Goal: Entertainment & Leisure: Consume media (video, audio)

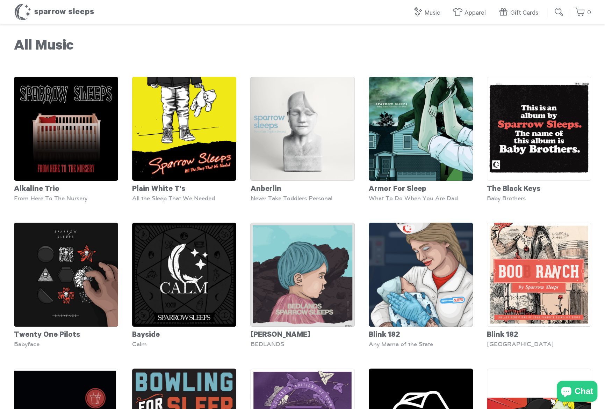
click at [278, 48] on h1 "All Music" at bounding box center [302, 46] width 577 height 17
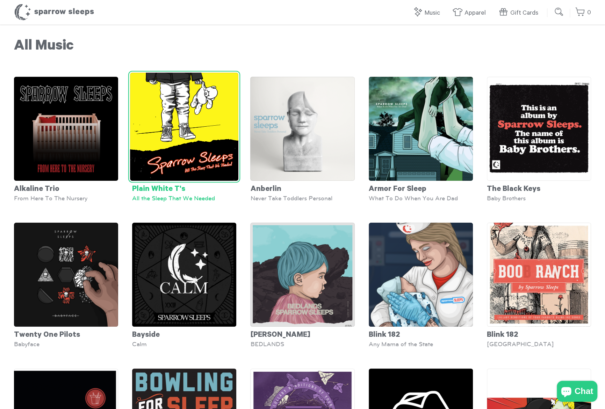
click at [178, 137] on img at bounding box center [184, 127] width 108 height 108
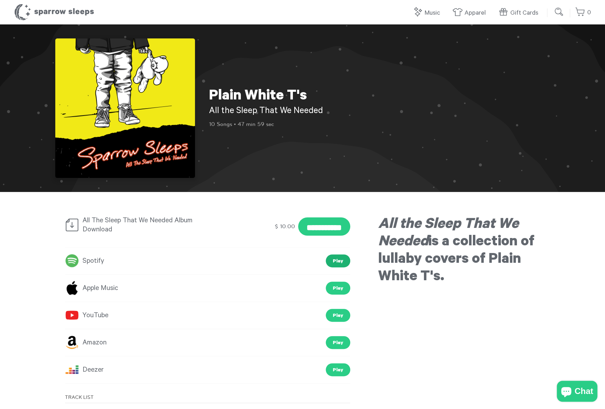
click at [334, 259] on link "Play" at bounding box center [338, 261] width 24 height 13
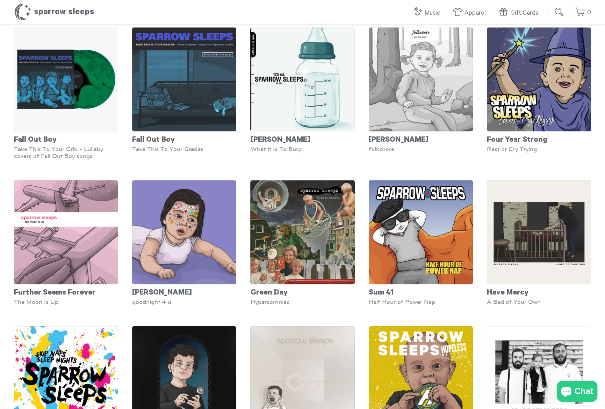
scroll to position [803, 0]
